Goal: Navigation & Orientation: Find specific page/section

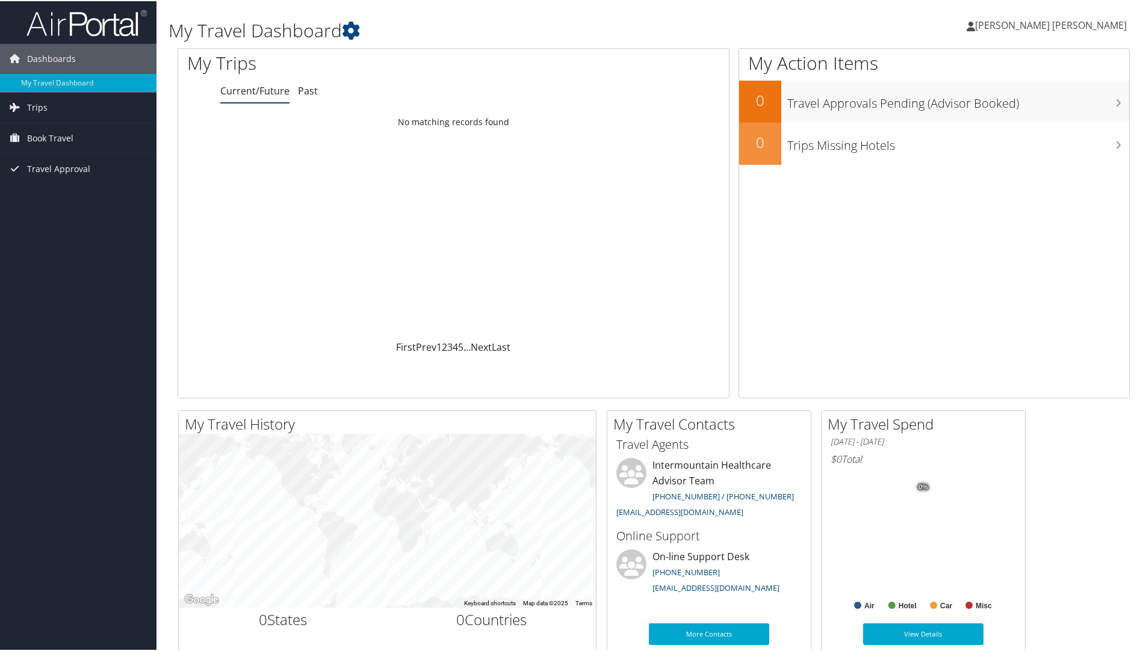
click at [1066, 28] on span "[PERSON_NAME] [PERSON_NAME]" at bounding box center [1051, 23] width 152 height 13
click at [1042, 106] on link "View Travel Profile" at bounding box center [1058, 107] width 134 height 20
